Goal: Task Accomplishment & Management: Manage account settings

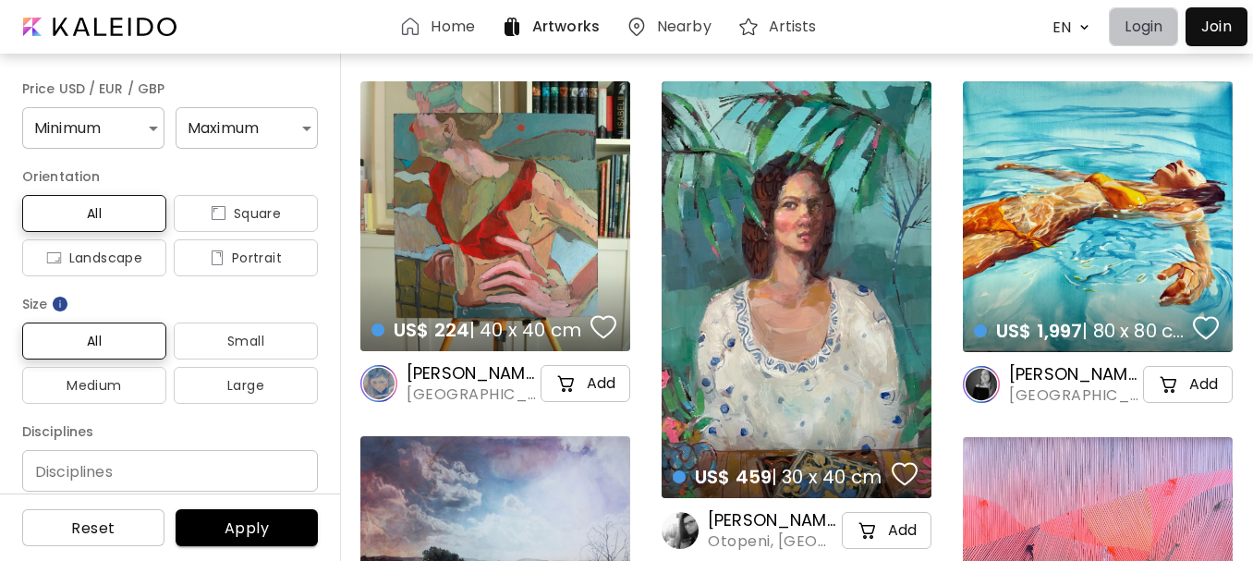
click at [1142, 26] on p "Login" at bounding box center [1143, 27] width 38 height 22
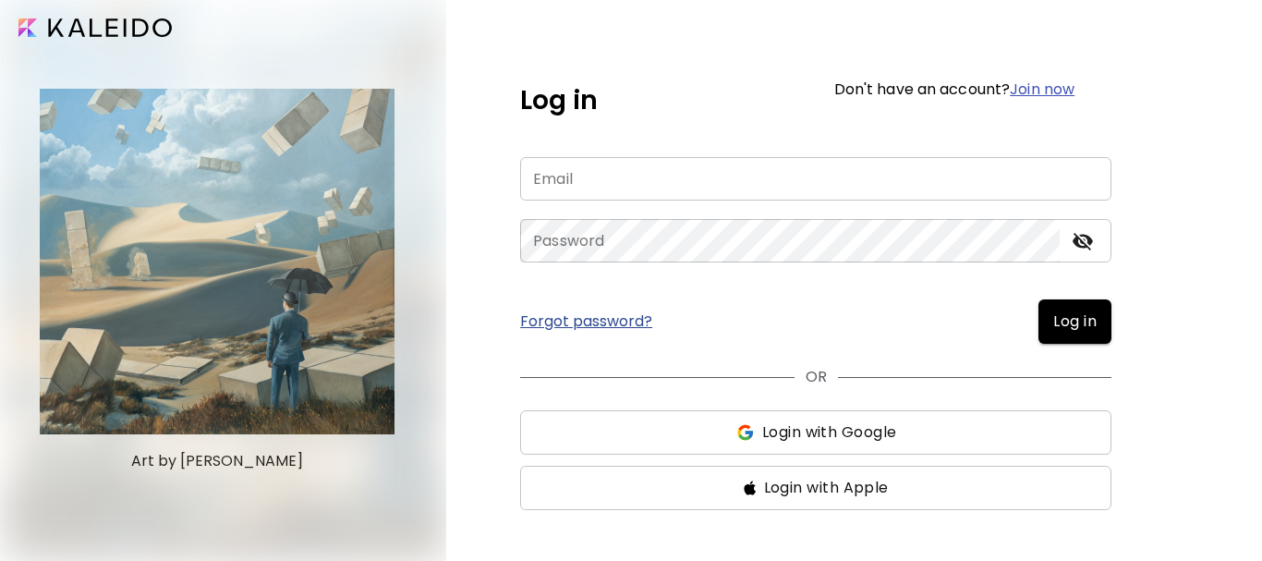
click at [606, 177] on input "email" at bounding box center [815, 178] width 591 height 43
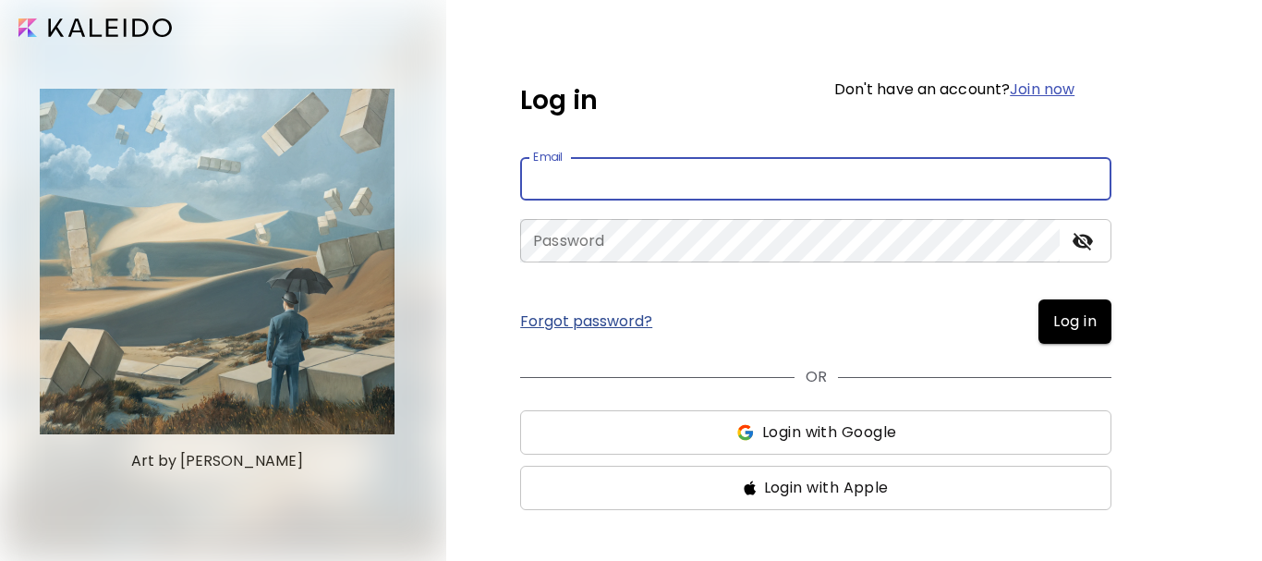
type input "**********"
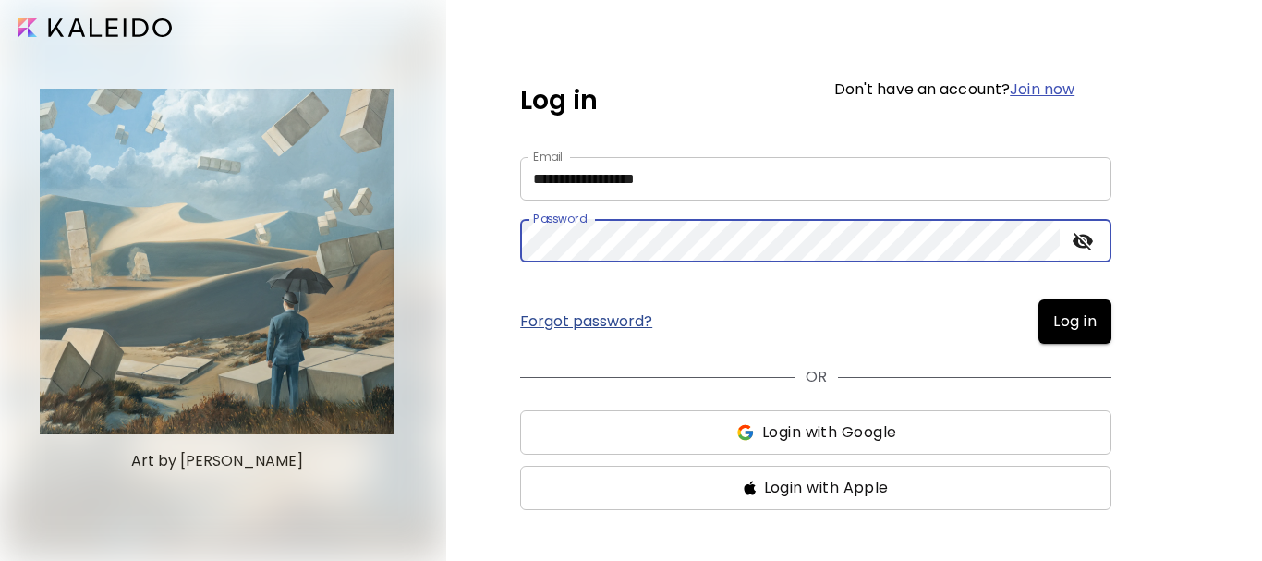
click at [1082, 328] on span "Log in" at bounding box center [1074, 321] width 43 height 22
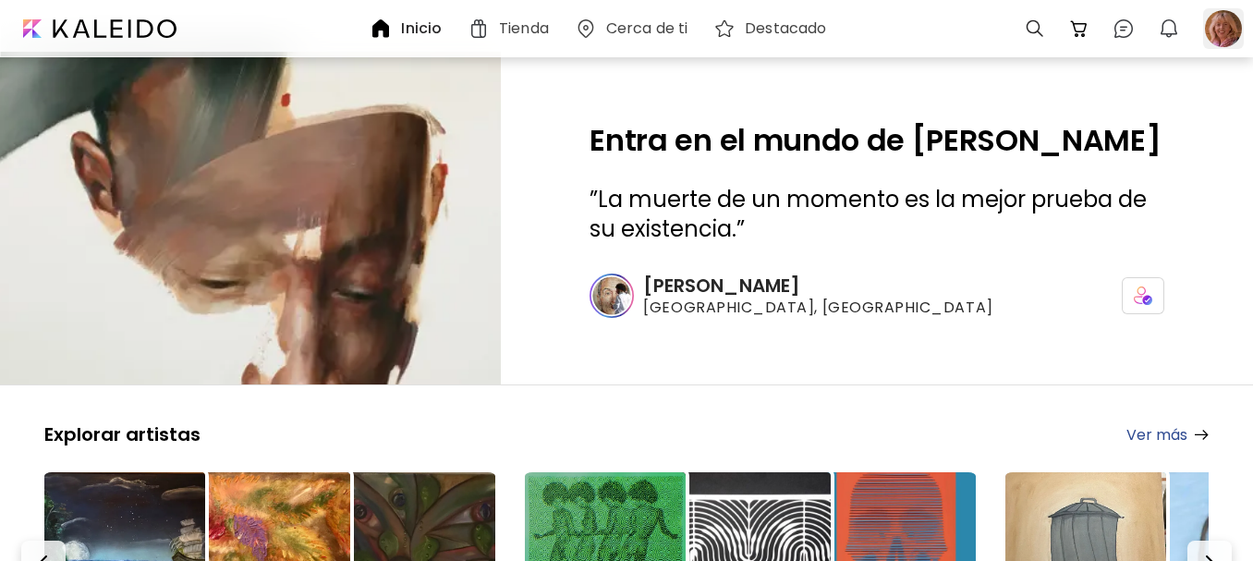
click at [1227, 36] on div at bounding box center [1223, 28] width 41 height 41
click at [1227, 34] on div at bounding box center [1223, 28] width 41 height 41
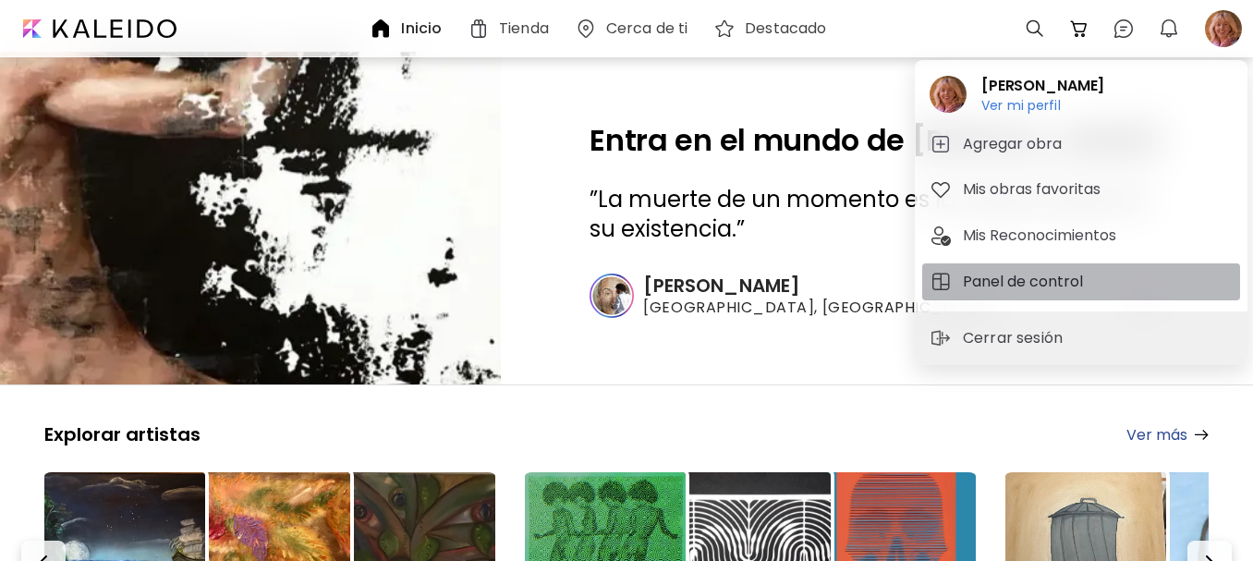
click at [1003, 278] on h5 "Panel de control" at bounding box center [1026, 282] width 126 height 22
click at [1003, 278] on div at bounding box center [626, 332] width 1253 height 561
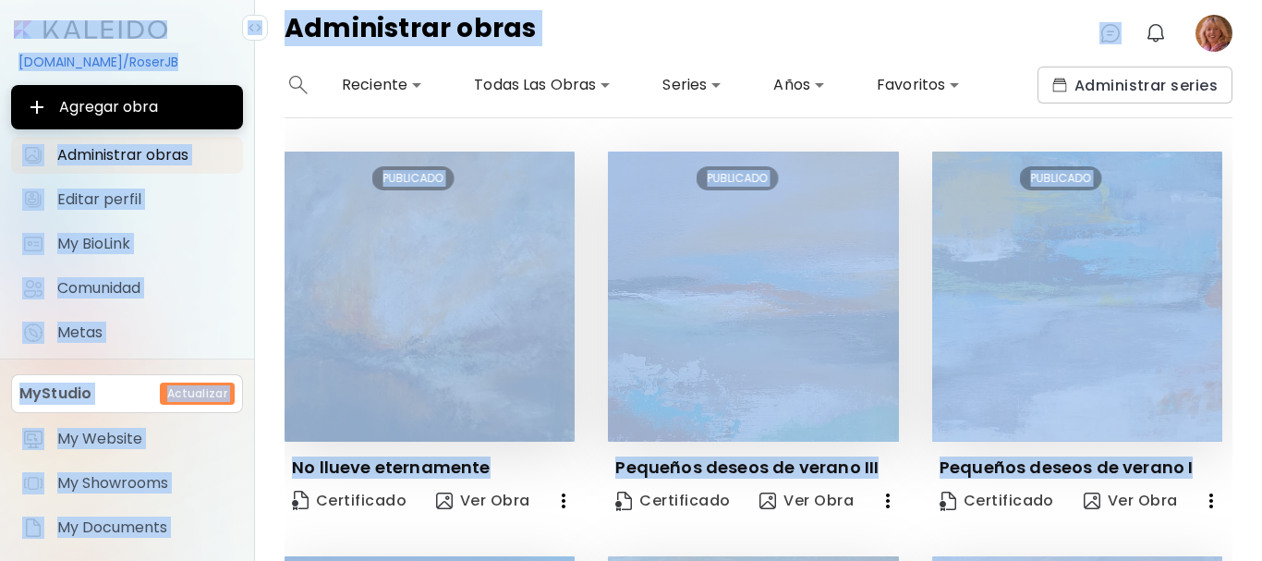
click at [646, 31] on div "Administrar obras 0 0" at bounding box center [758, 33] width 1007 height 67
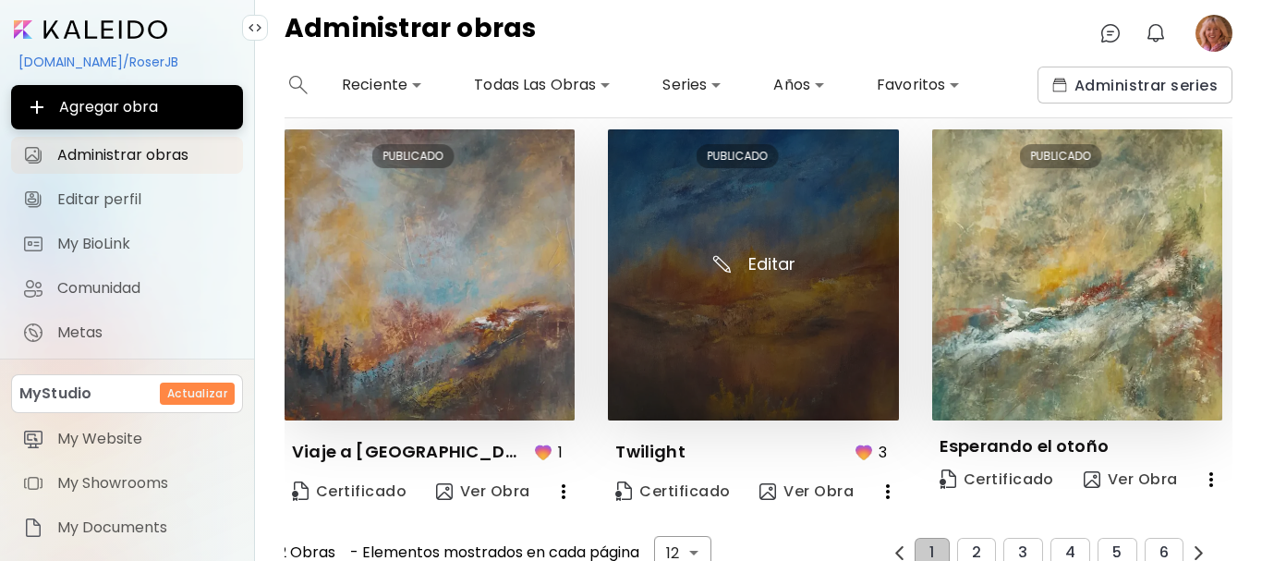
scroll to position [1269, 0]
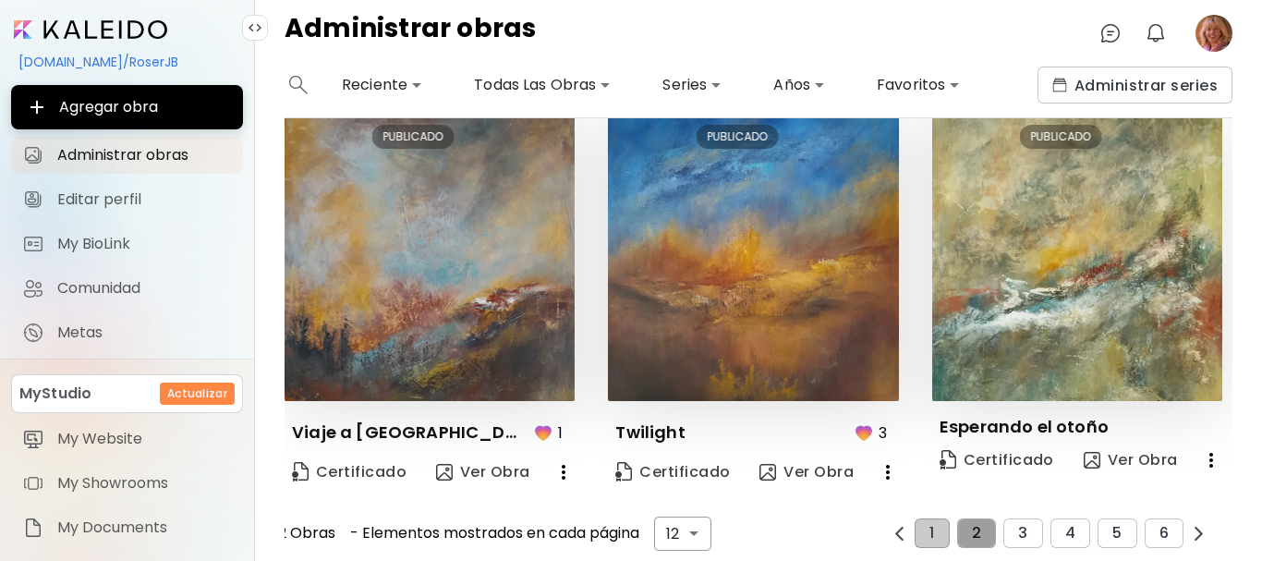
click at [971, 531] on button "2" at bounding box center [976, 533] width 39 height 30
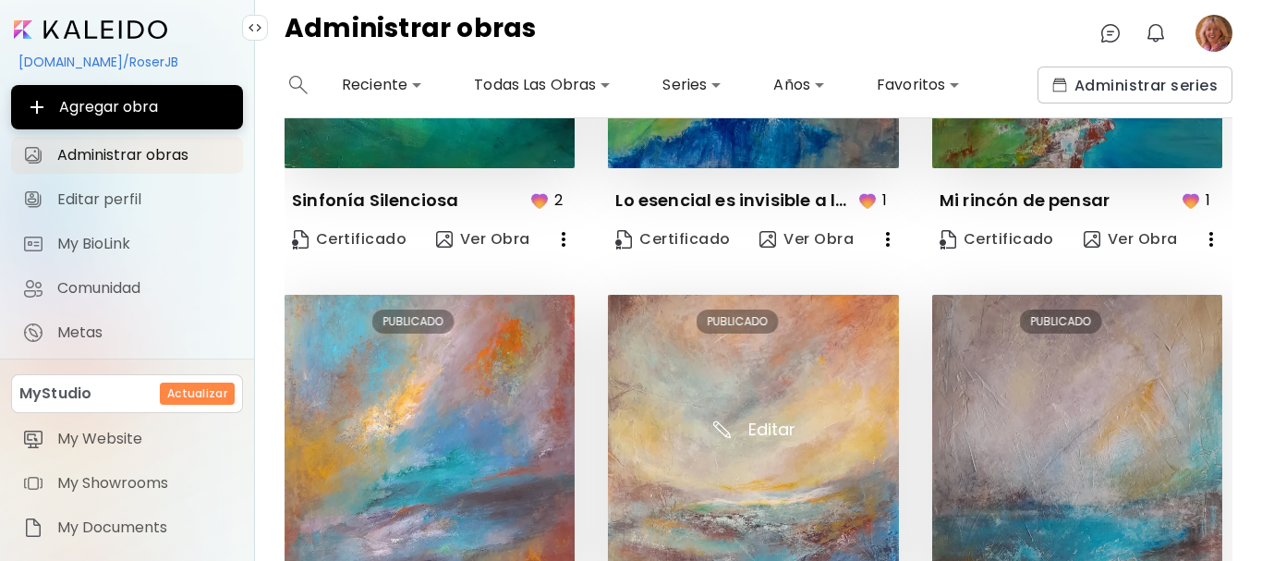
scroll to position [1281, 0]
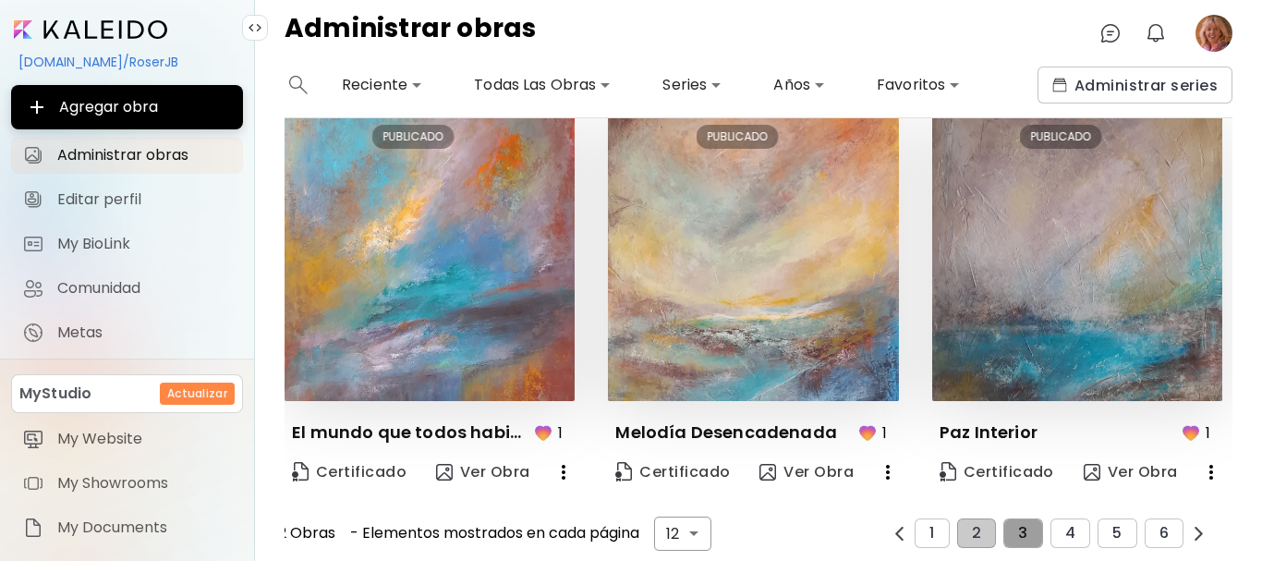
click at [1018, 525] on span "3" at bounding box center [1022, 533] width 9 height 17
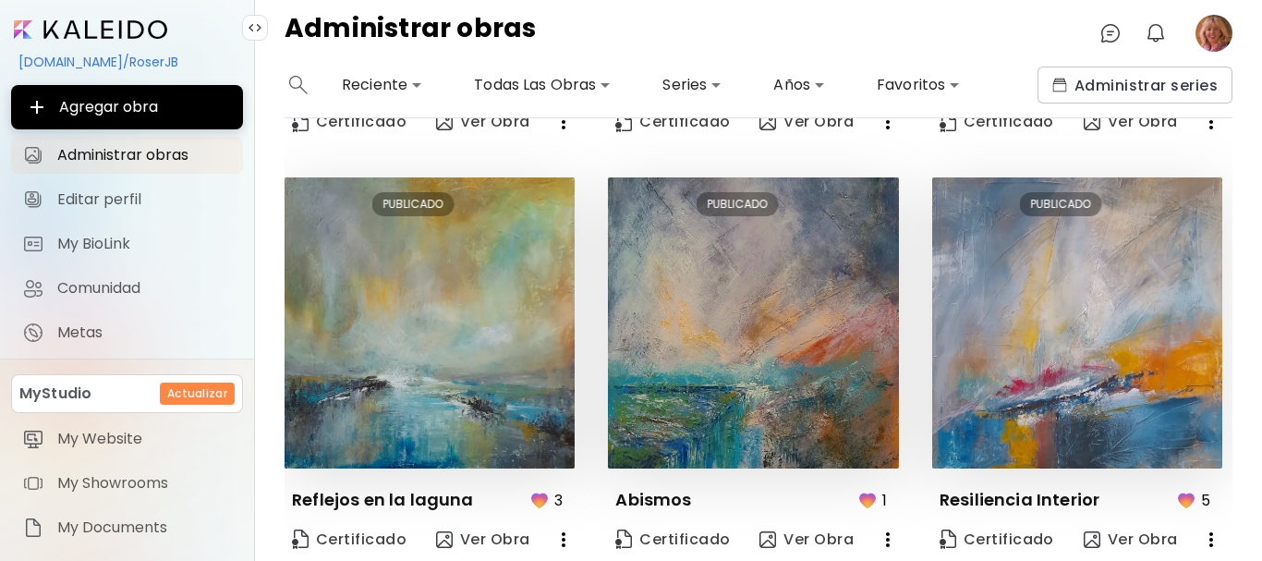
scroll to position [1293, 0]
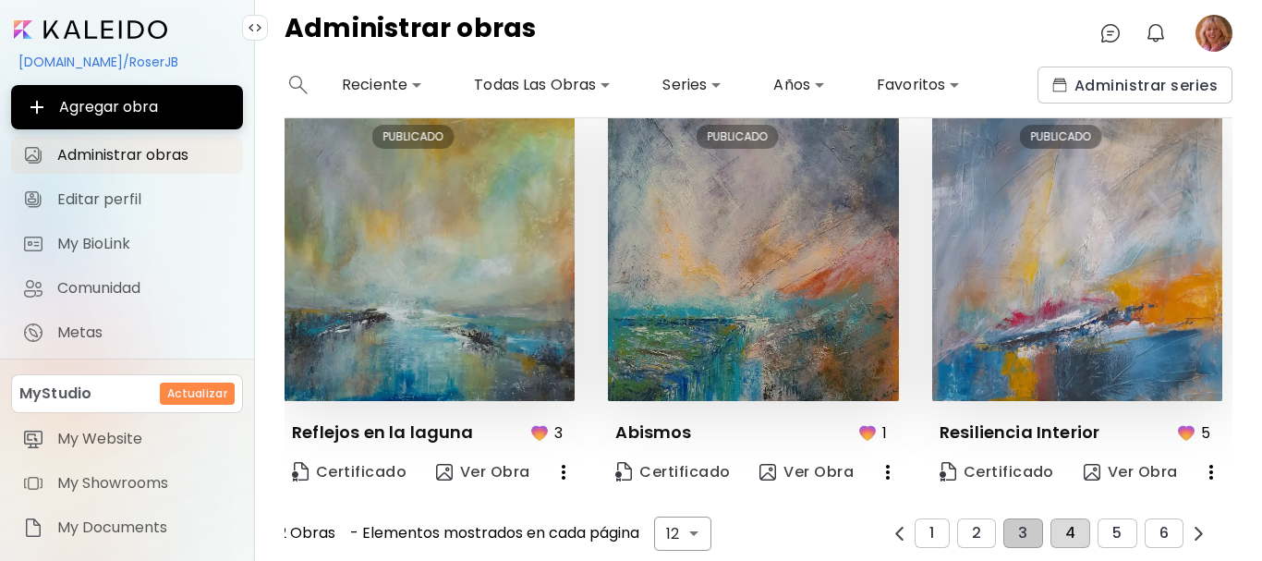
click at [1065, 527] on span "4" at bounding box center [1070, 533] width 10 height 17
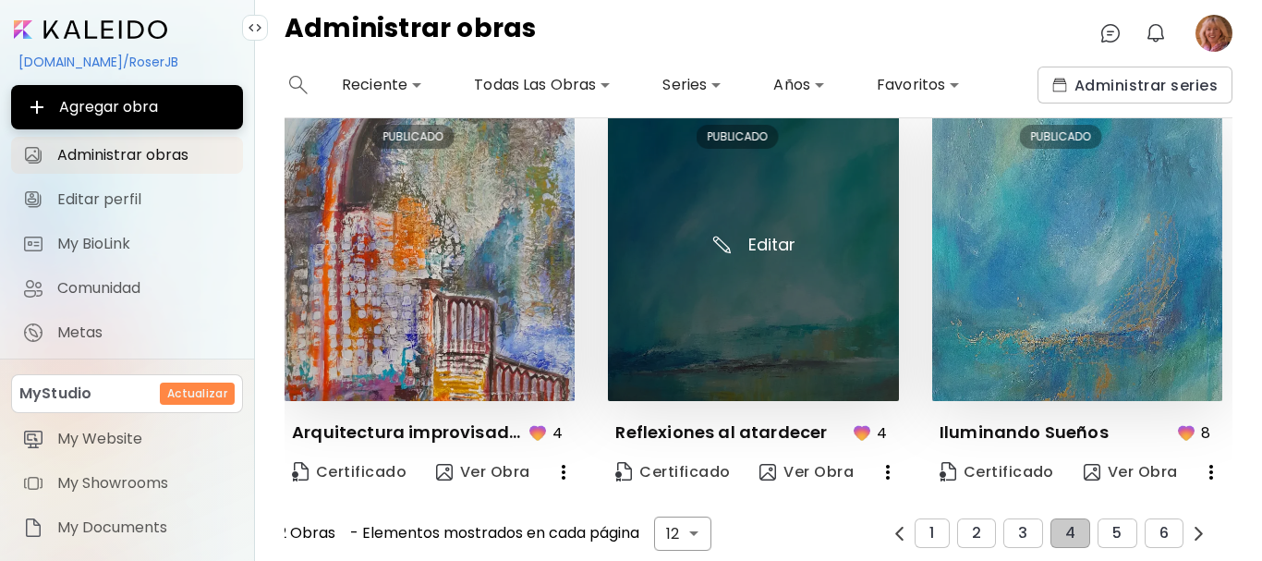
click at [766, 233] on img at bounding box center [753, 255] width 290 height 290
